Goal: Information Seeking & Learning: Stay updated

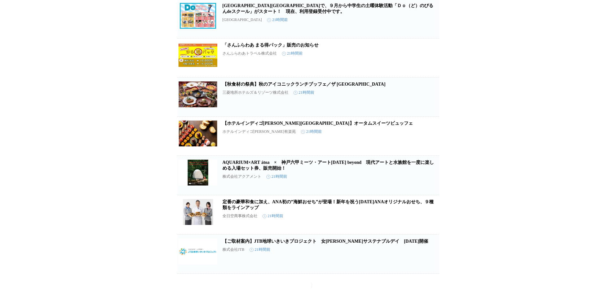
scroll to position [2256, 0]
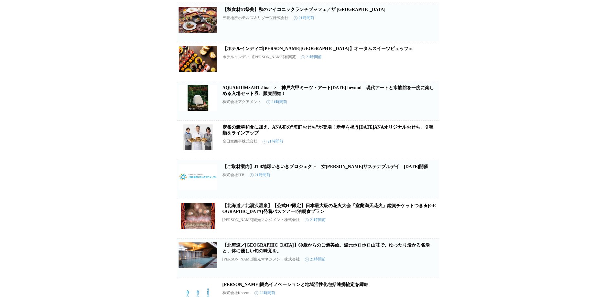
click at [249, 169] on link "【ご取材案内】JTB地球いきいきプロジェクト　女木島サステナブルデイ　2025年8月23日（土）開催" at bounding box center [325, 166] width 206 height 5
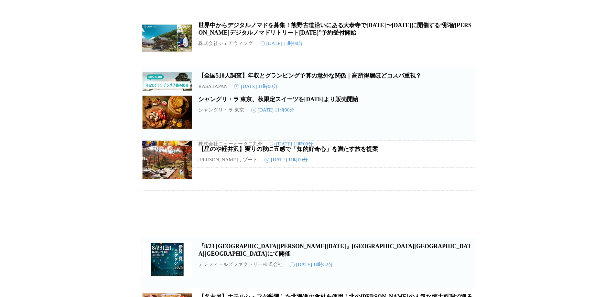
scroll to position [2817, 0]
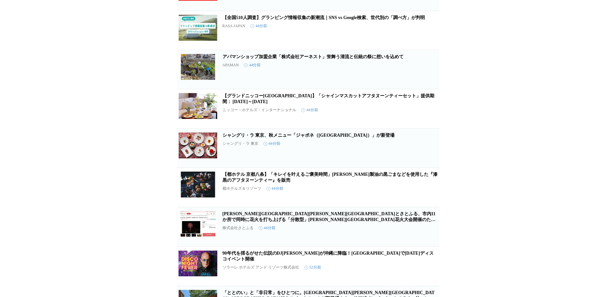
scroll to position [132, 0]
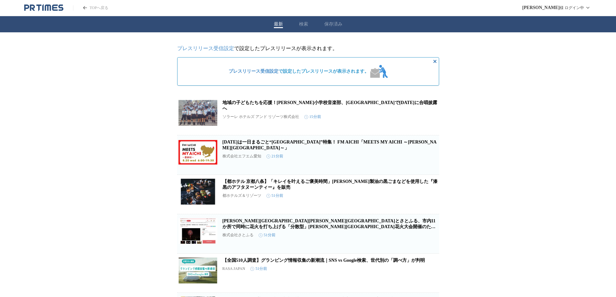
drag, startPoint x: 315, startPoint y: 81, endPoint x: 265, endPoint y: 76, distance: 49.7
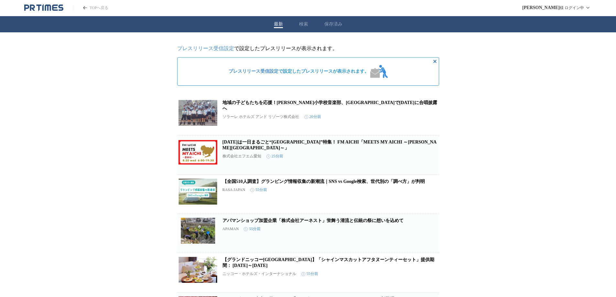
scroll to position [97, 0]
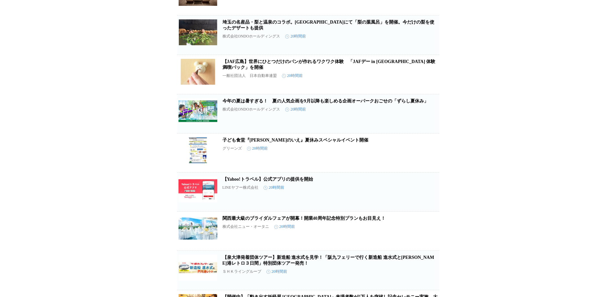
scroll to position [1702, 0]
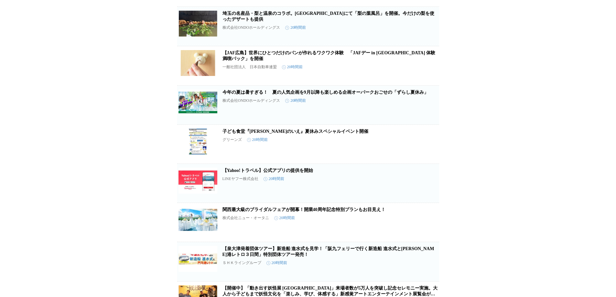
click at [236, 173] on link "【Yahoo!トラベル】公式アプリの提供を開始" at bounding box center [267, 170] width 91 height 5
